Goal: Information Seeking & Learning: Learn about a topic

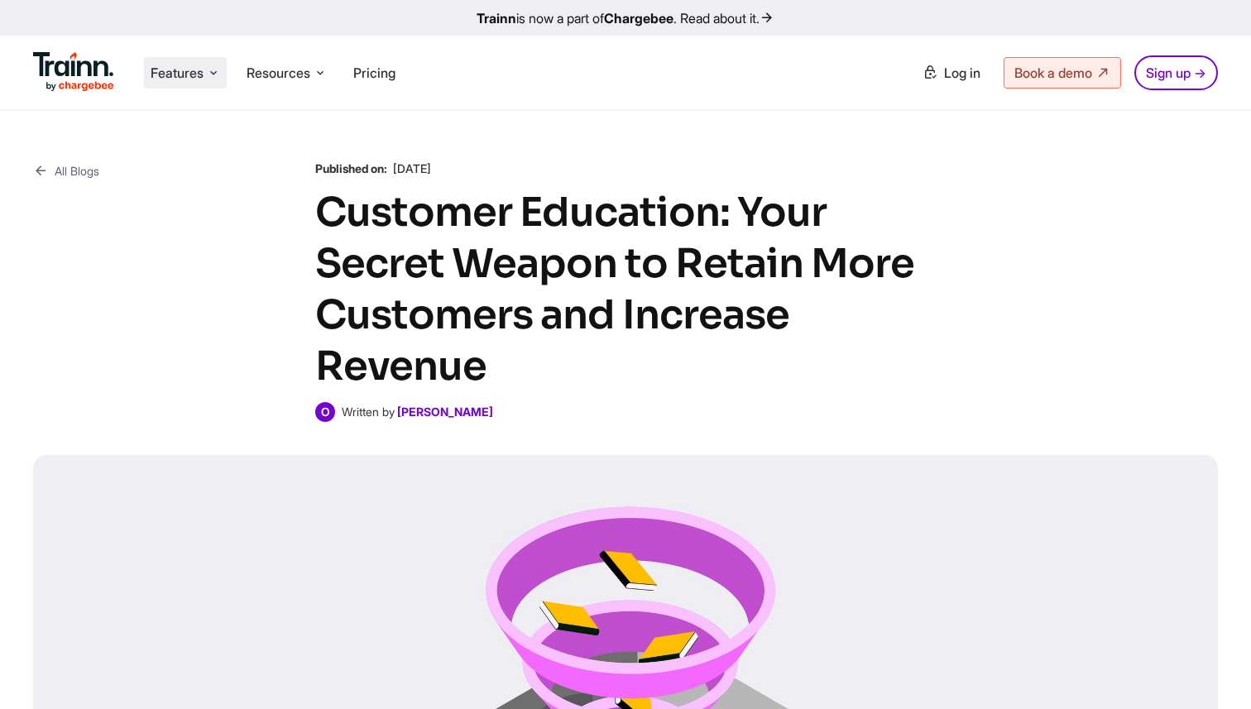
click at [200, 72] on span "Features" at bounding box center [177, 73] width 53 height 18
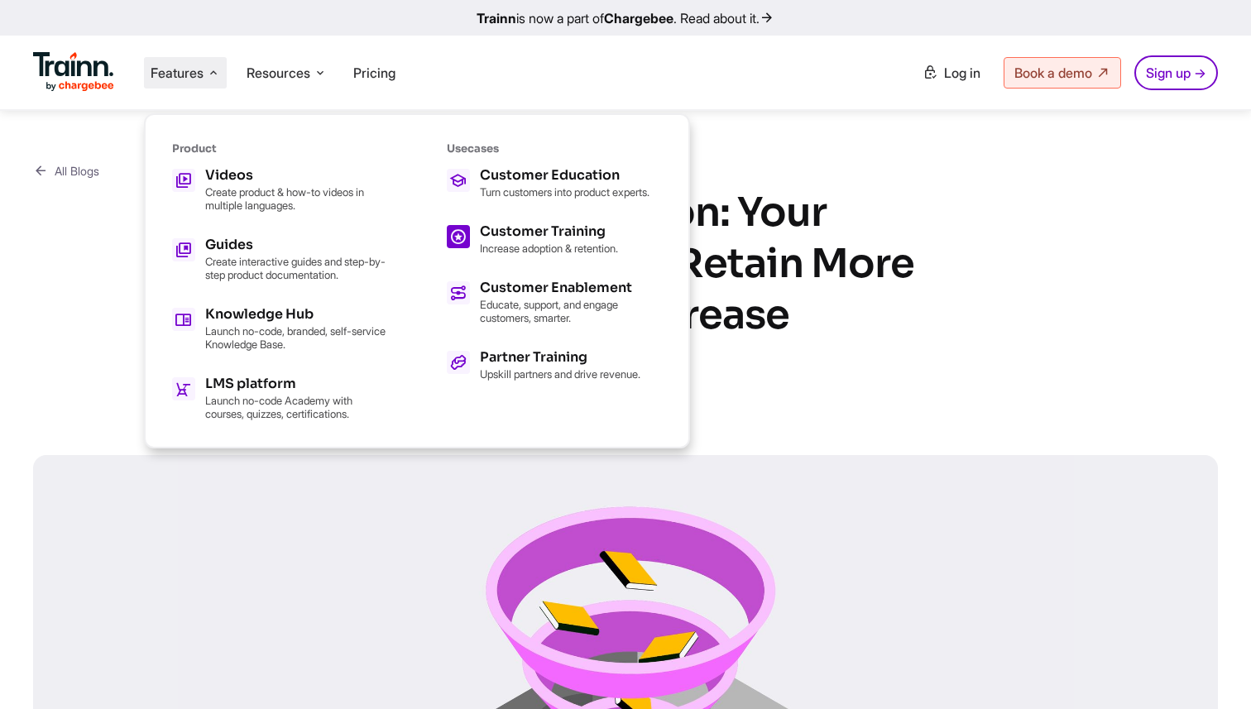
click at [465, 246] on icon at bounding box center [457, 237] width 17 height 28
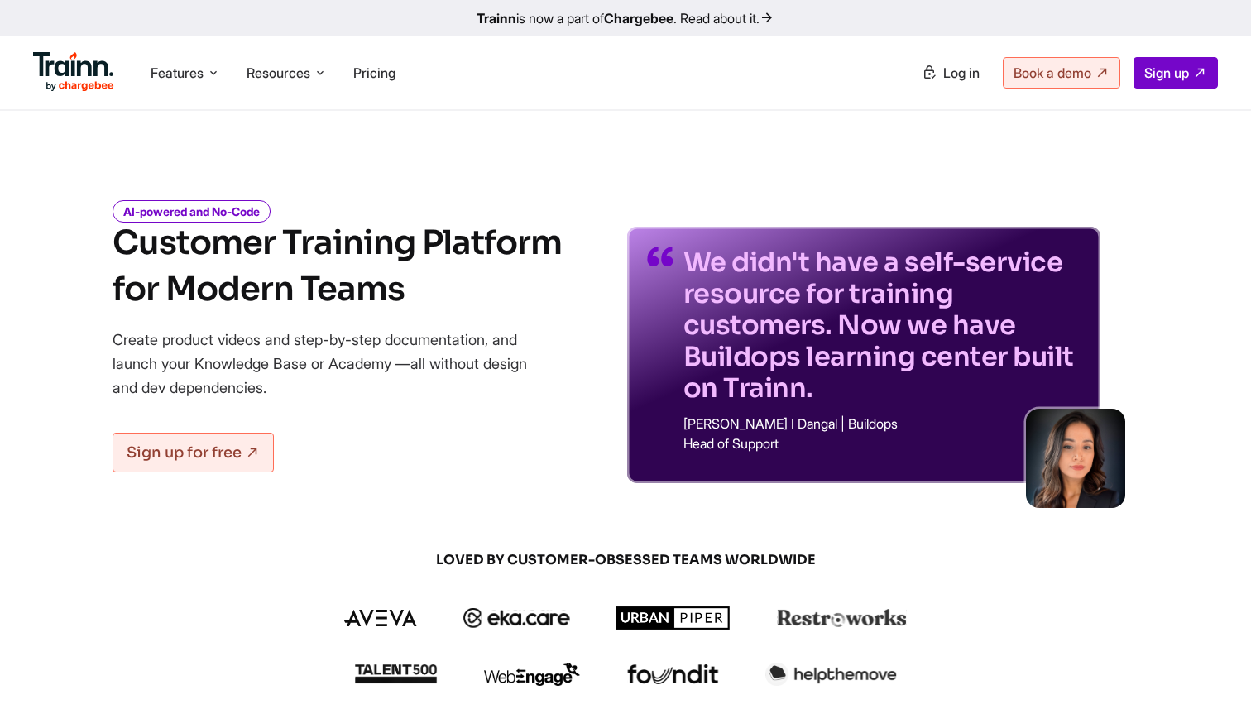
click at [190, 80] on span "Features" at bounding box center [177, 73] width 53 height 18
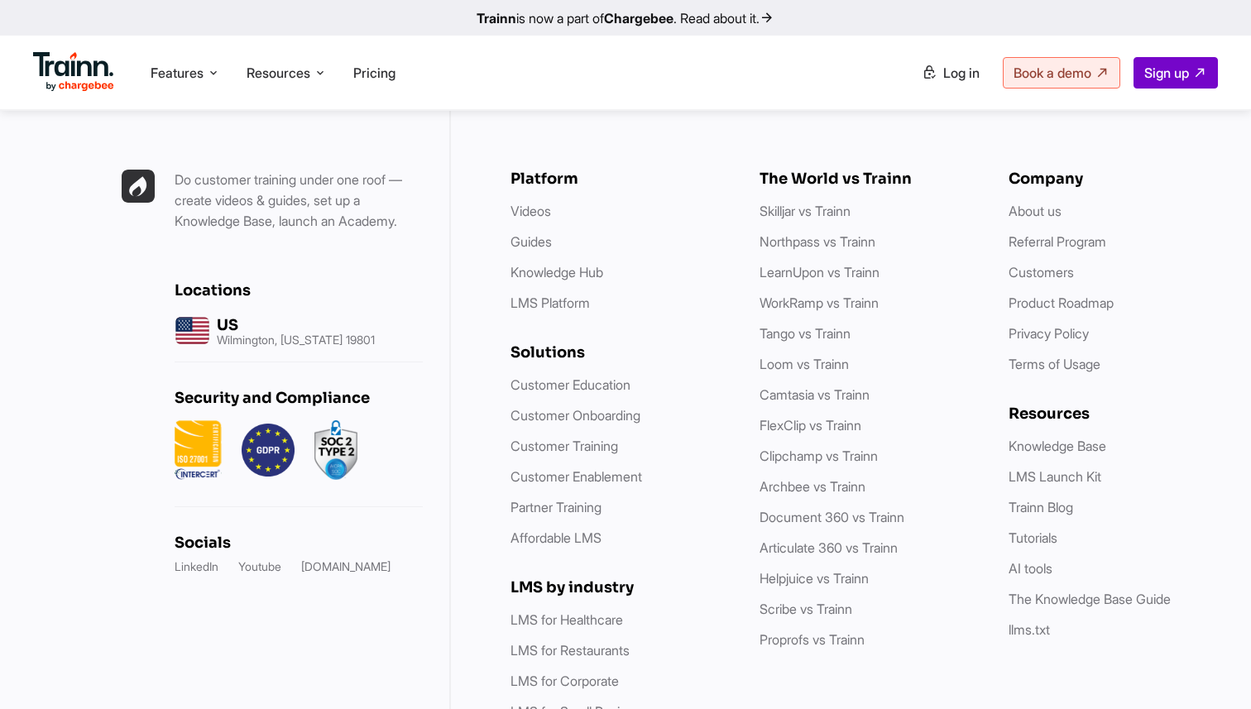
scroll to position [4715, 0]
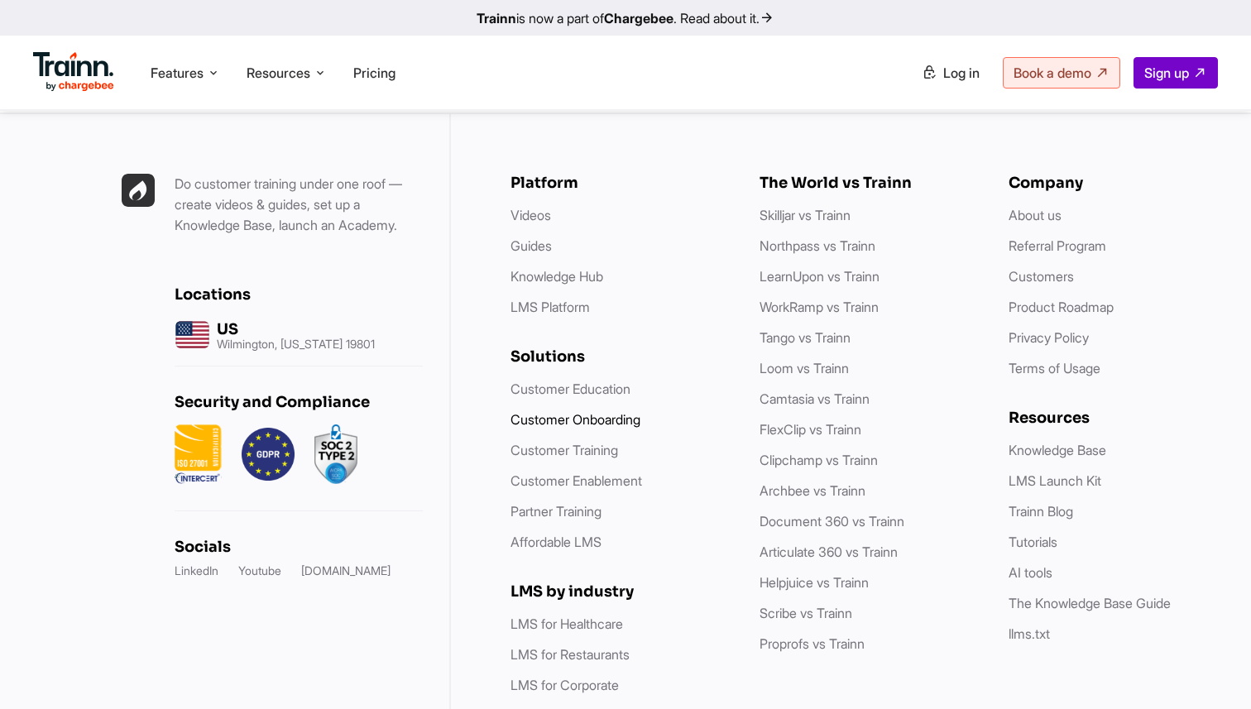
click at [608, 411] on link "Customer Onboarding" at bounding box center [576, 419] width 130 height 17
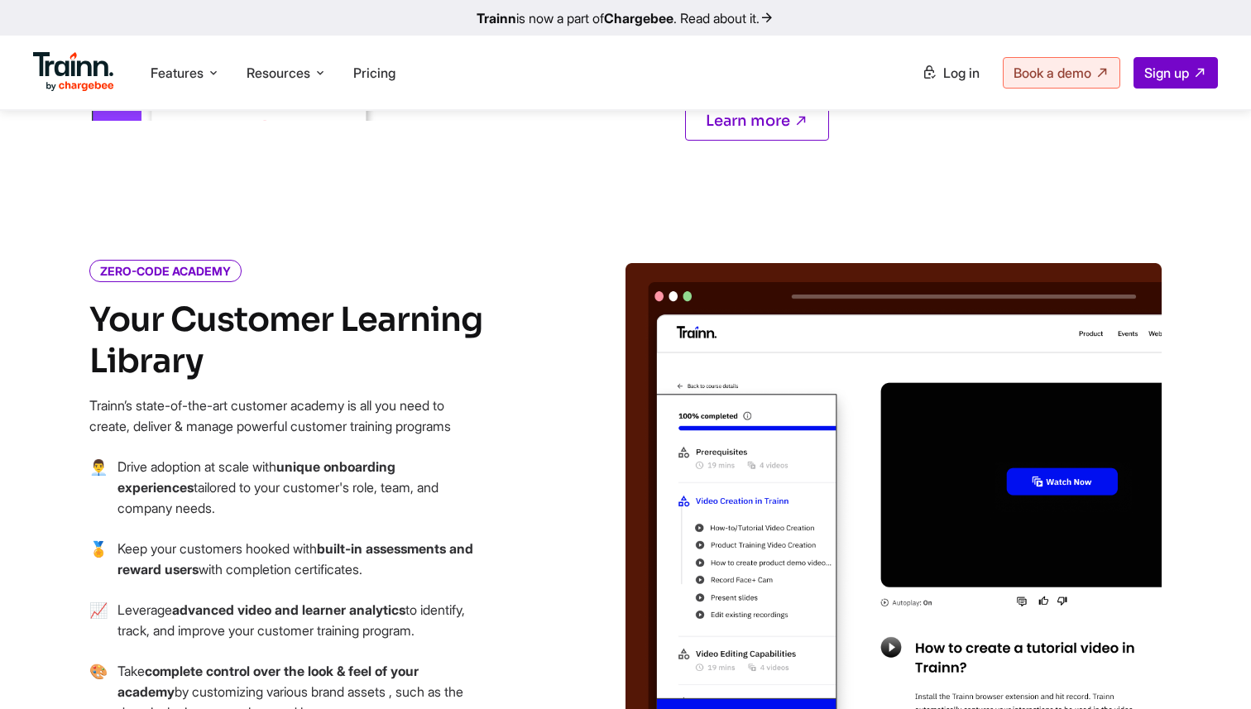
scroll to position [1785, 0]
